Goal: Go to known website: Access a specific website the user already knows

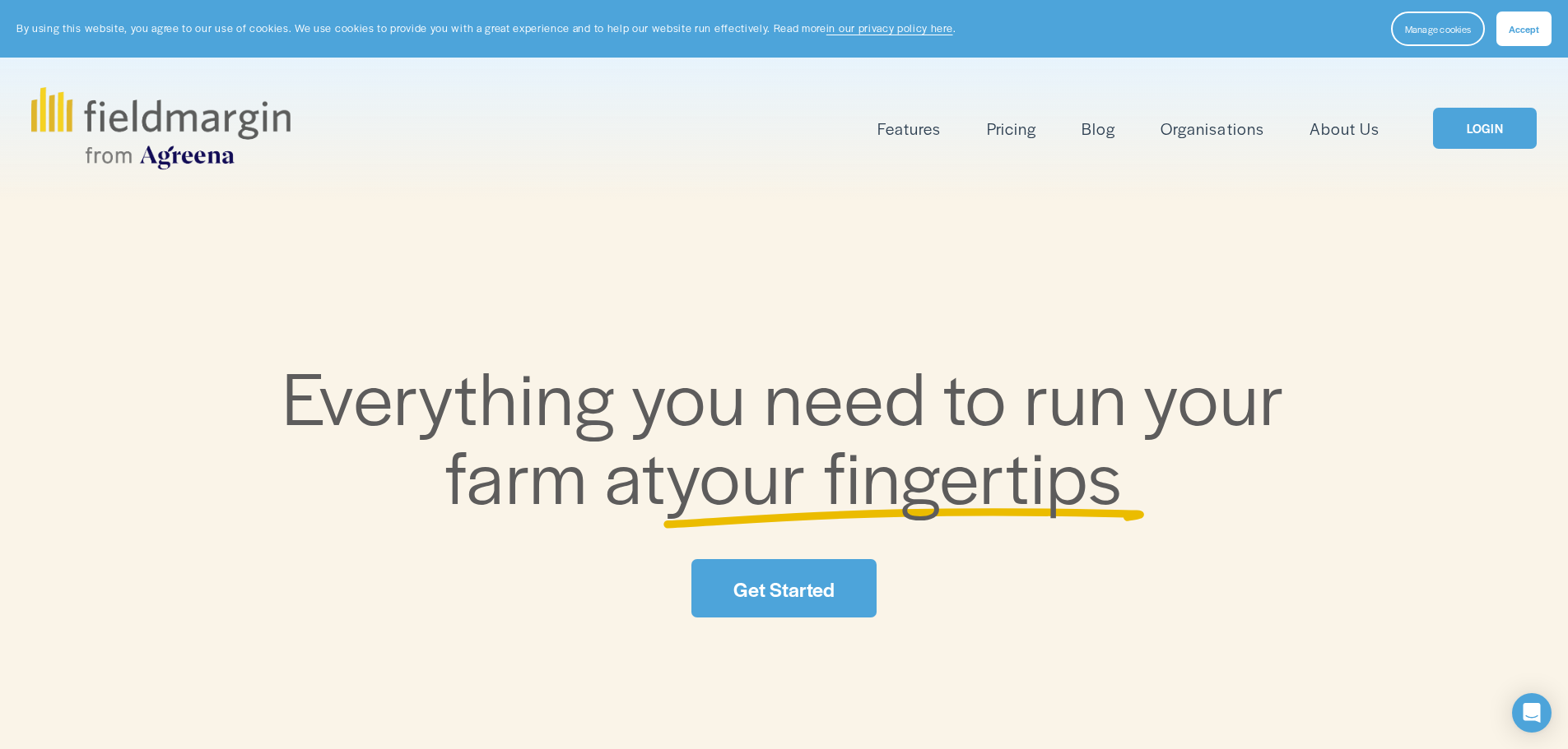
click at [1468, 119] on link "LOGIN" at bounding box center [1484, 129] width 103 height 42
